Goal: Information Seeking & Learning: Learn about a topic

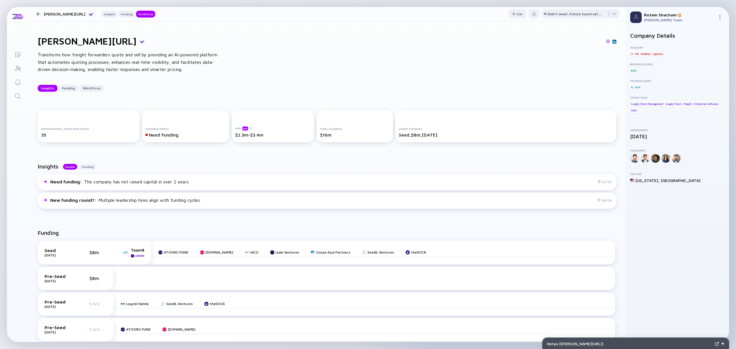
scroll to position [651, 0]
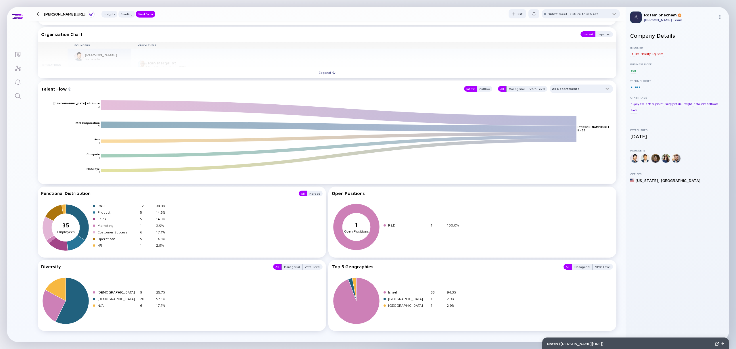
click at [20, 99] on icon "Search" at bounding box center [17, 96] width 7 height 7
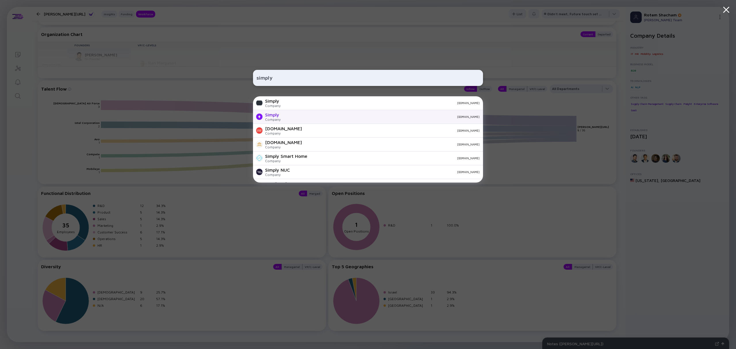
type input "simply"
click at [278, 115] on div "Simply" at bounding box center [273, 114] width 16 height 5
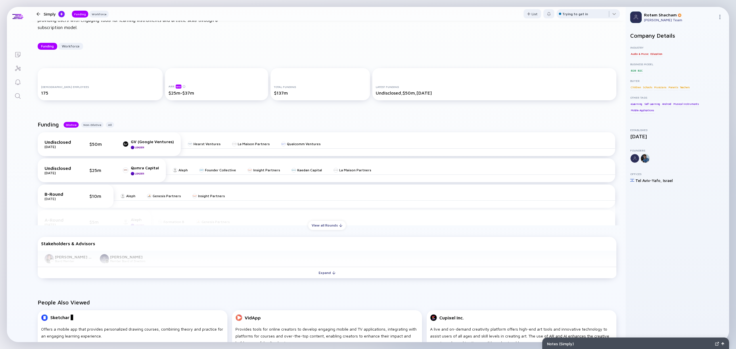
scroll to position [38, 0]
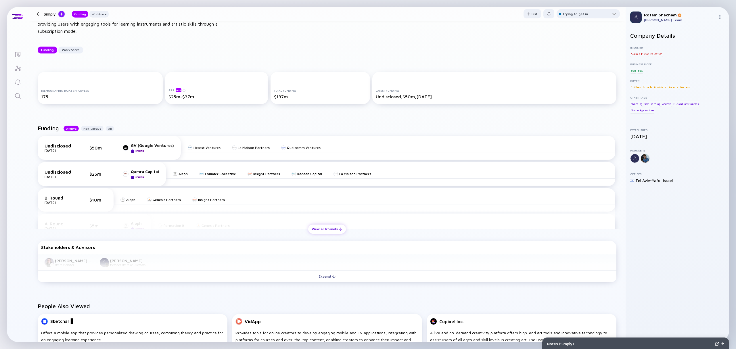
click at [314, 229] on div "View all Rounds" at bounding box center [327, 229] width 38 height 9
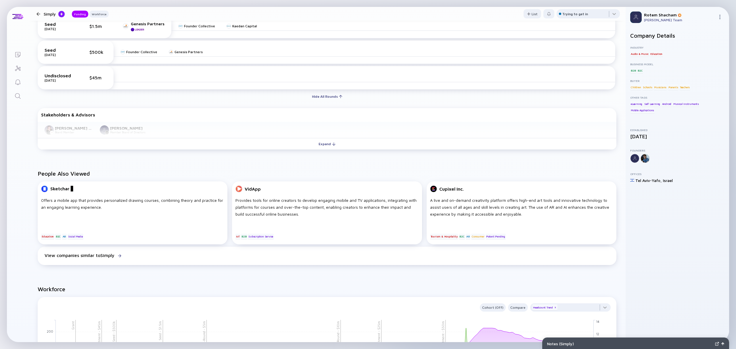
scroll to position [268, 0]
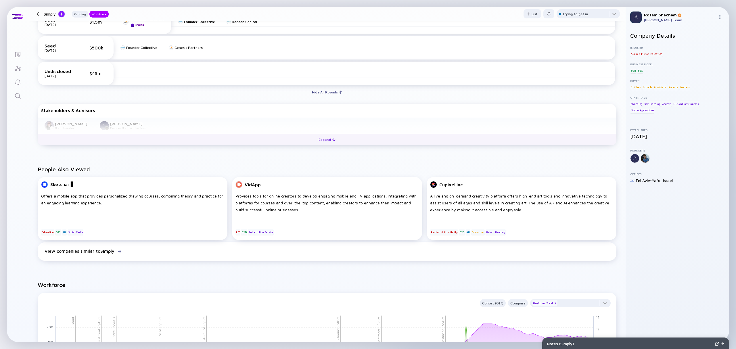
click at [319, 144] on div "Expand" at bounding box center [327, 139] width 24 height 9
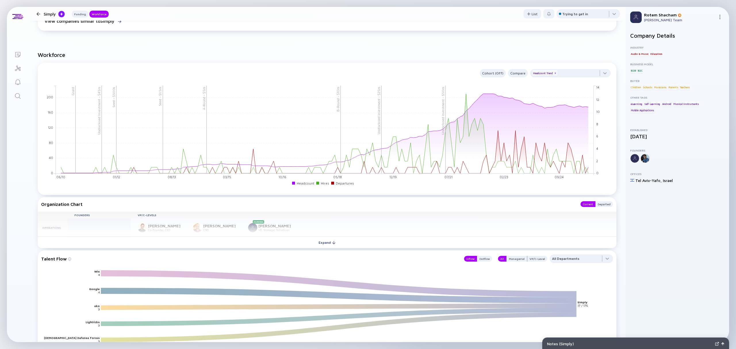
scroll to position [536, 0]
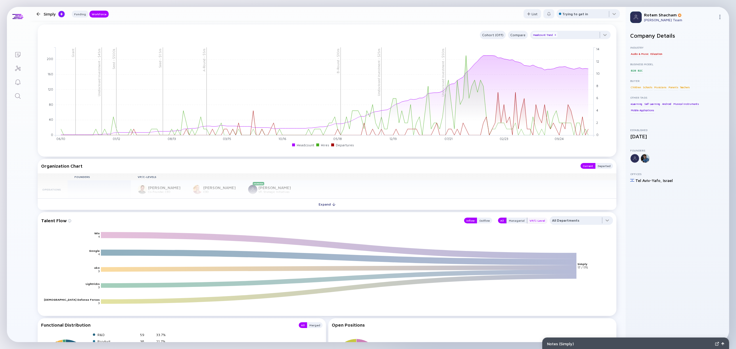
click at [531, 221] on div "VP/C-Level" at bounding box center [537, 221] width 20 height 6
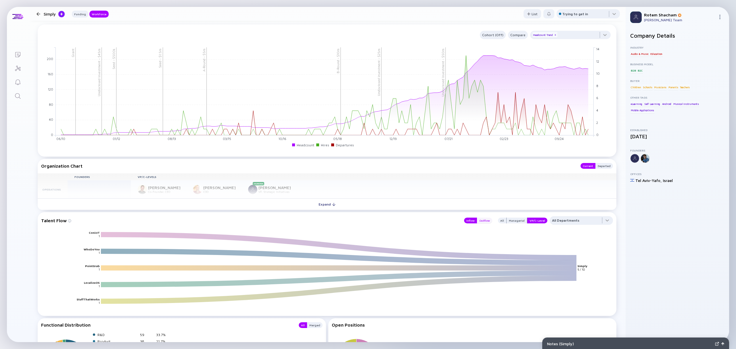
click at [483, 221] on div "Outflow" at bounding box center [484, 221] width 15 height 6
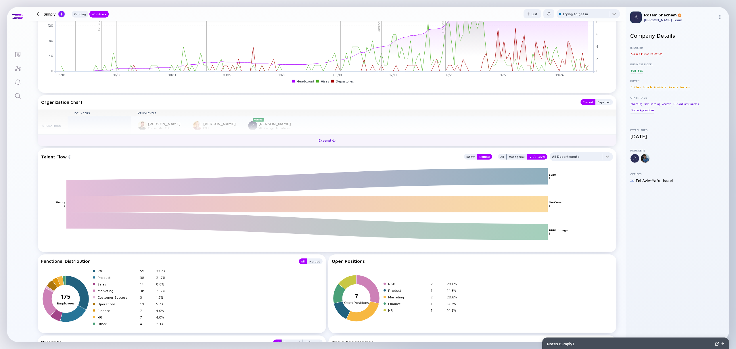
scroll to position [613, 0]
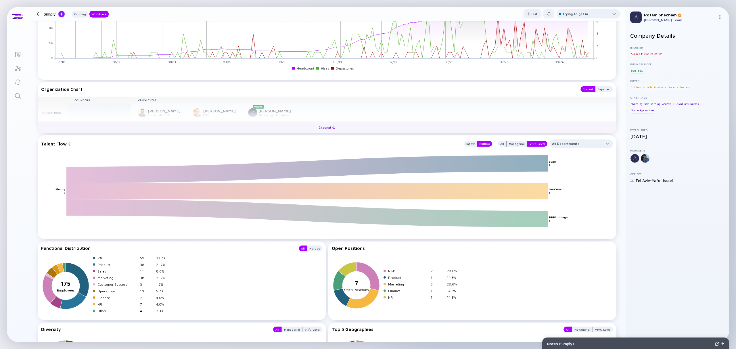
click at [332, 128] on div at bounding box center [333, 127] width 3 height 3
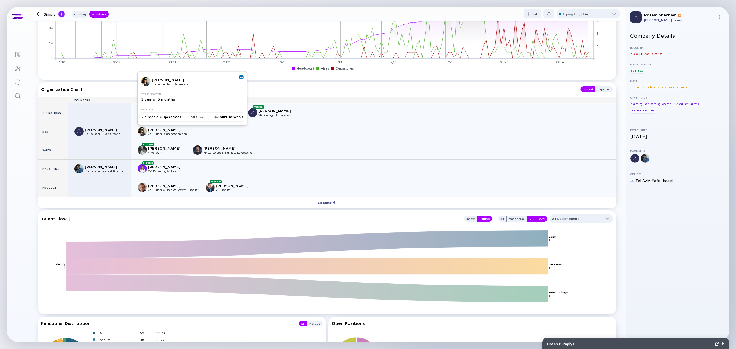
click at [240, 78] on img at bounding box center [241, 77] width 3 height 3
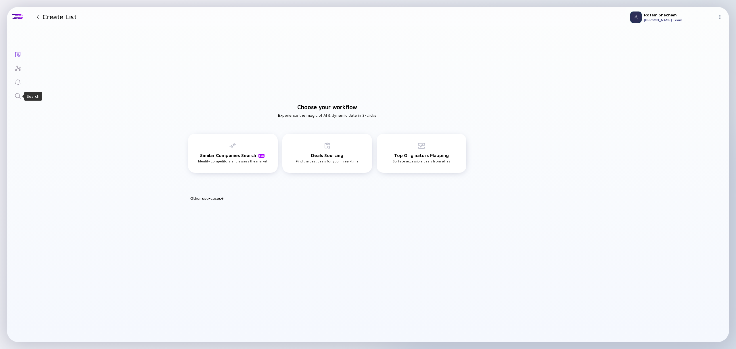
click at [15, 98] on icon "Search" at bounding box center [17, 96] width 7 height 7
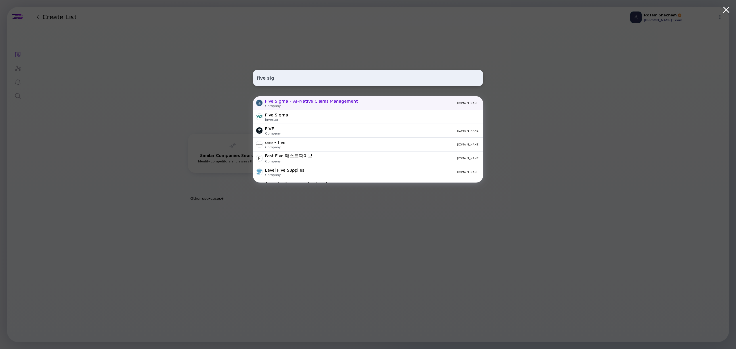
type input "five sig"
click at [294, 103] on div "Five Sigma - AI-Native Claims Management" at bounding box center [311, 100] width 93 height 5
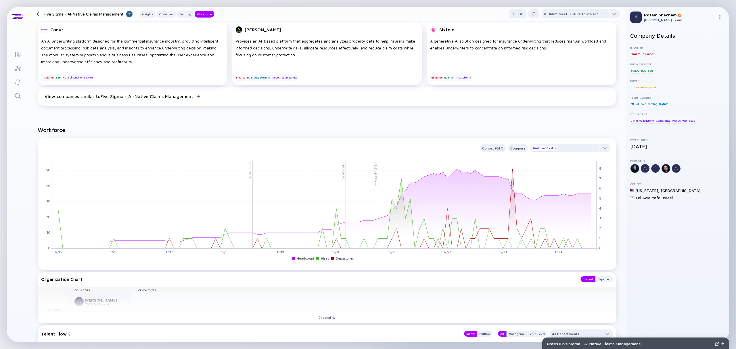
scroll to position [460, 0]
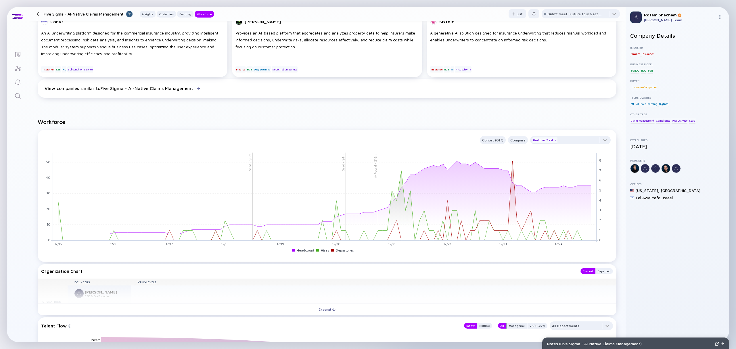
click at [13, 98] on link "Search" at bounding box center [18, 96] width 22 height 14
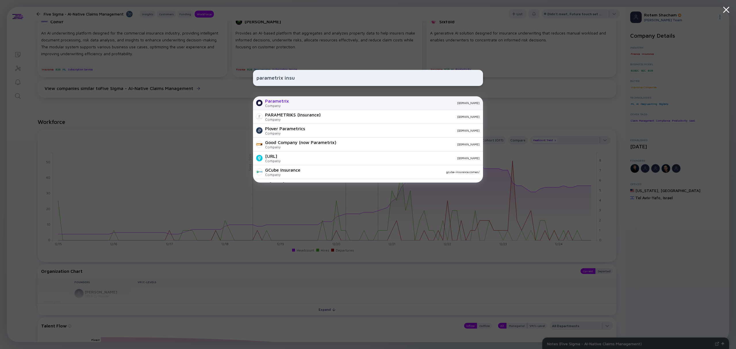
type input "parametrix insu"
click at [305, 108] on div "Parametrix Company parametrixinsurance.com" at bounding box center [368, 103] width 230 height 14
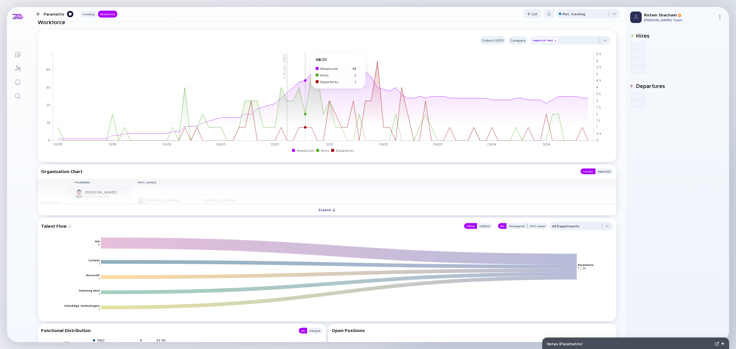
scroll to position [460, 0]
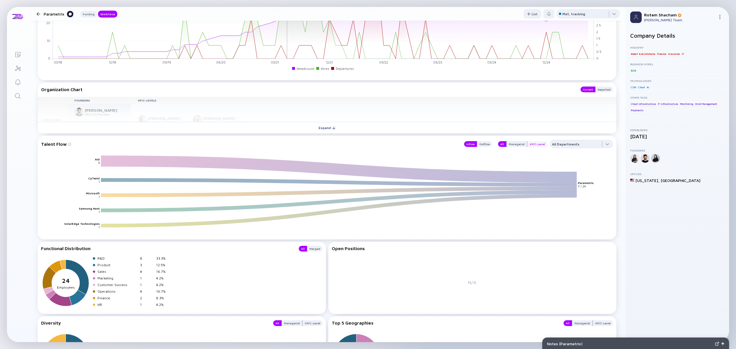
click at [527, 144] on div "VP/C-Level" at bounding box center [537, 144] width 20 height 6
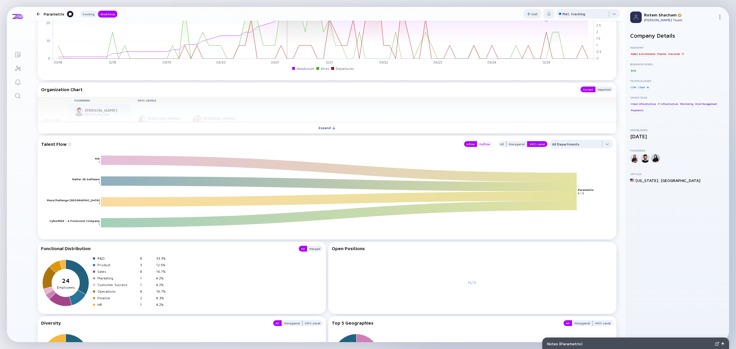
click at [485, 147] on div "Outflow" at bounding box center [484, 144] width 15 height 6
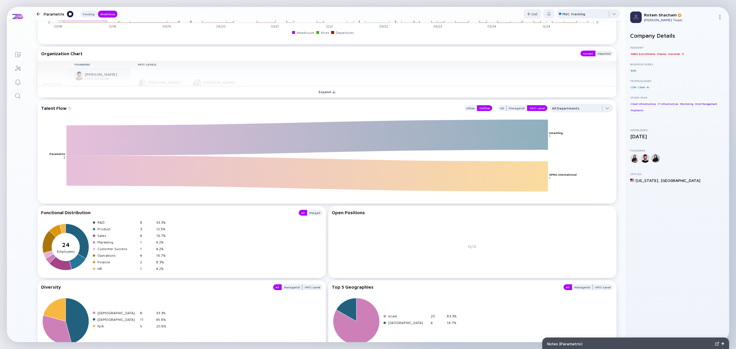
scroll to position [489, 0]
